Goal: Information Seeking & Learning: Understand process/instructions

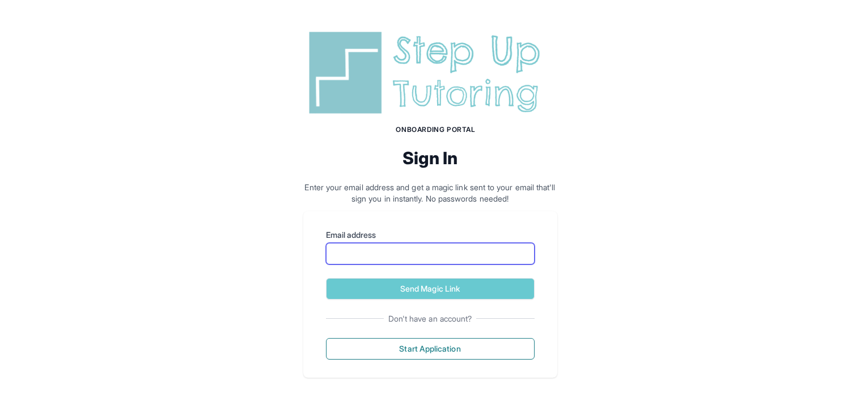
click at [349, 243] on input "Email address" at bounding box center [430, 254] width 209 height 22
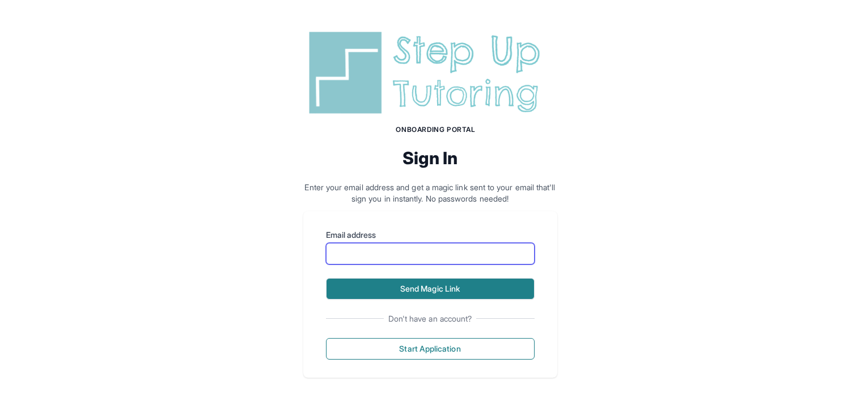
type input "**********"
click at [384, 290] on button "Send Magic Link" at bounding box center [430, 289] width 209 height 22
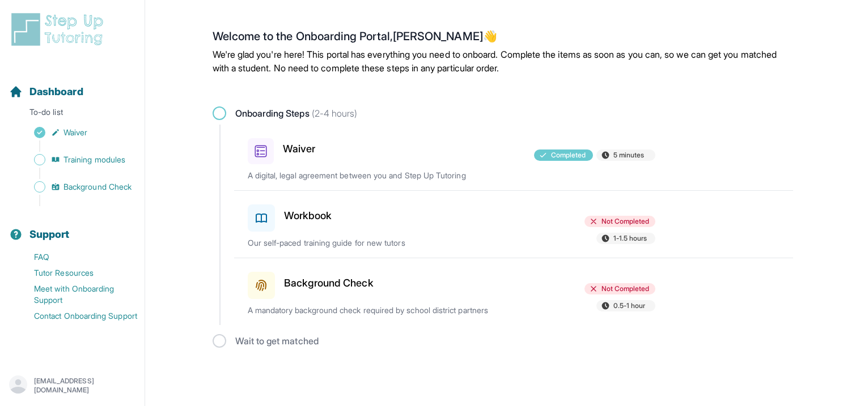
click at [292, 214] on h3 "Workbook" at bounding box center [308, 216] width 48 height 16
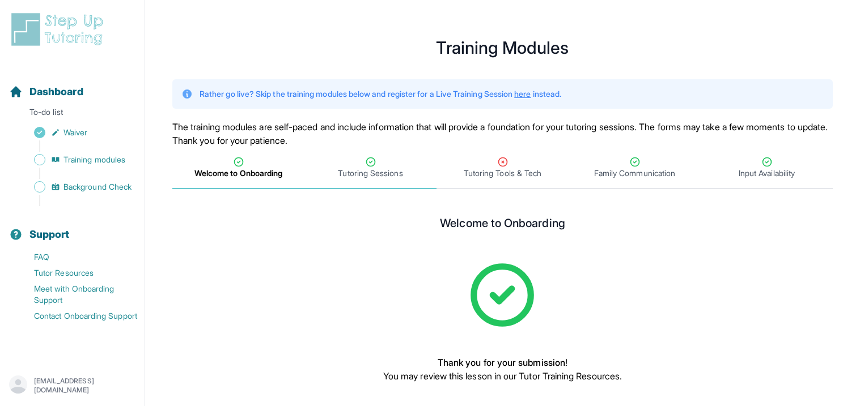
scroll to position [22, 0]
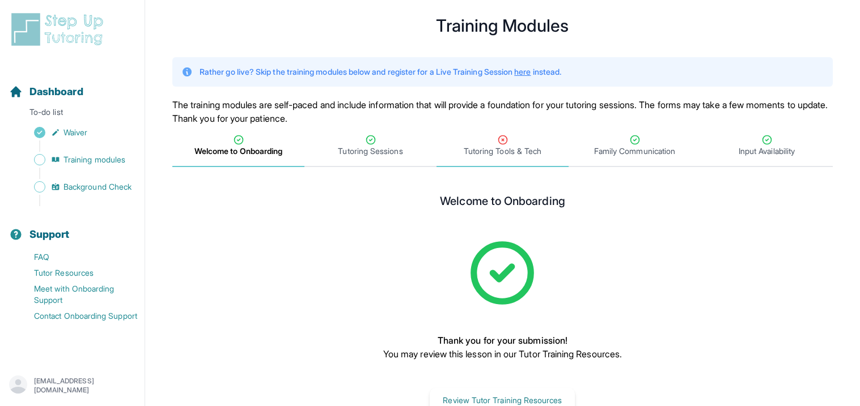
click at [502, 140] on icon "Tabs" at bounding box center [502, 139] width 11 height 11
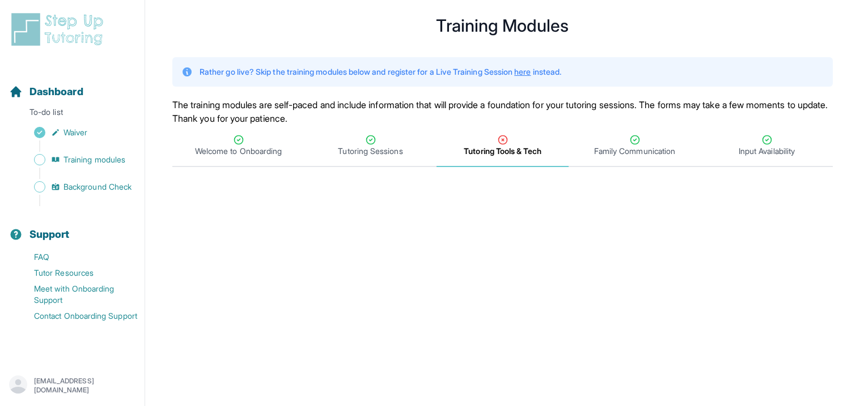
click at [494, 101] on p "The training modules are self-paced and include information that will provide a…" at bounding box center [502, 111] width 660 height 27
